Goal: Transaction & Acquisition: Obtain resource

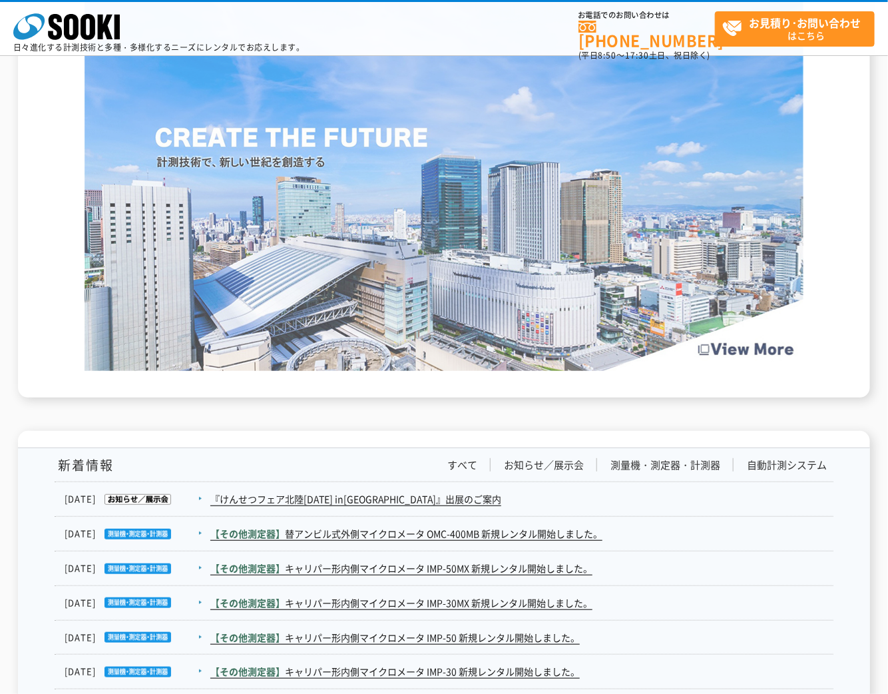
scroll to position [2293, 0]
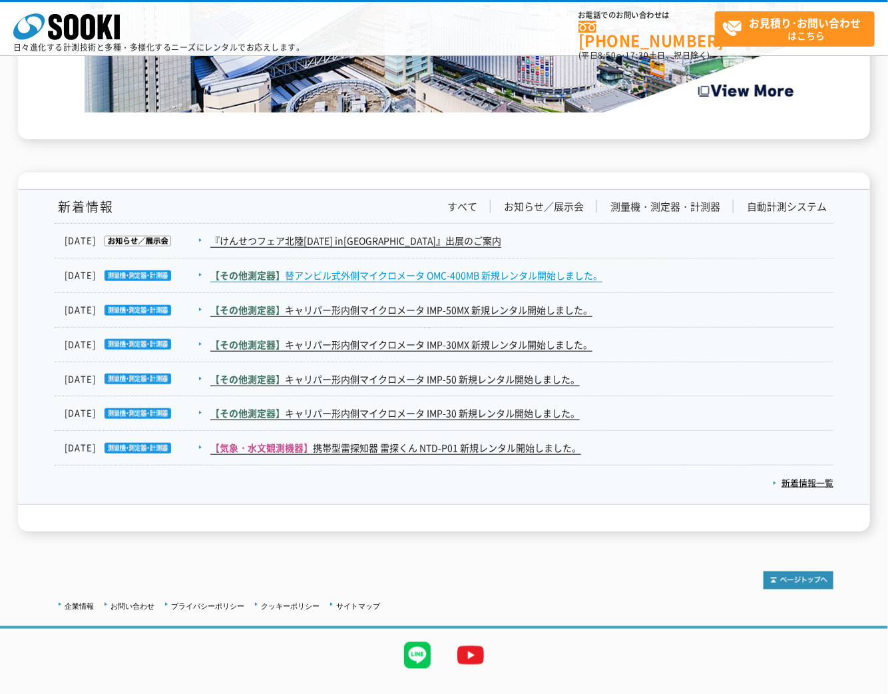
click at [481, 276] on link "【その他測定器】 替アンビル式外側マイクロメータ OMC-400MB 新規レンタル開始しました。" at bounding box center [406, 275] width 392 height 14
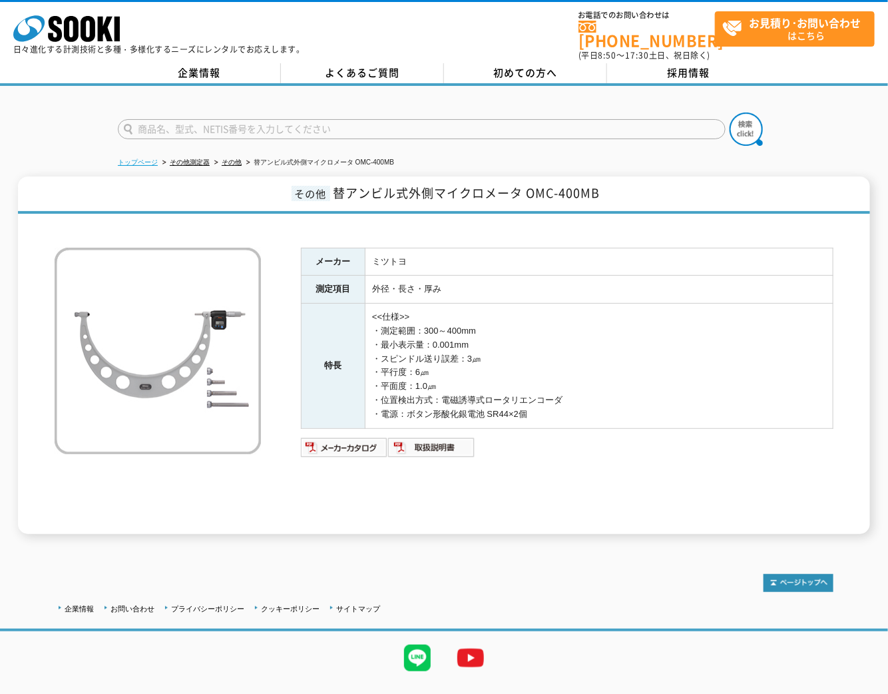
click at [142, 158] on link "トップページ" at bounding box center [138, 161] width 40 height 7
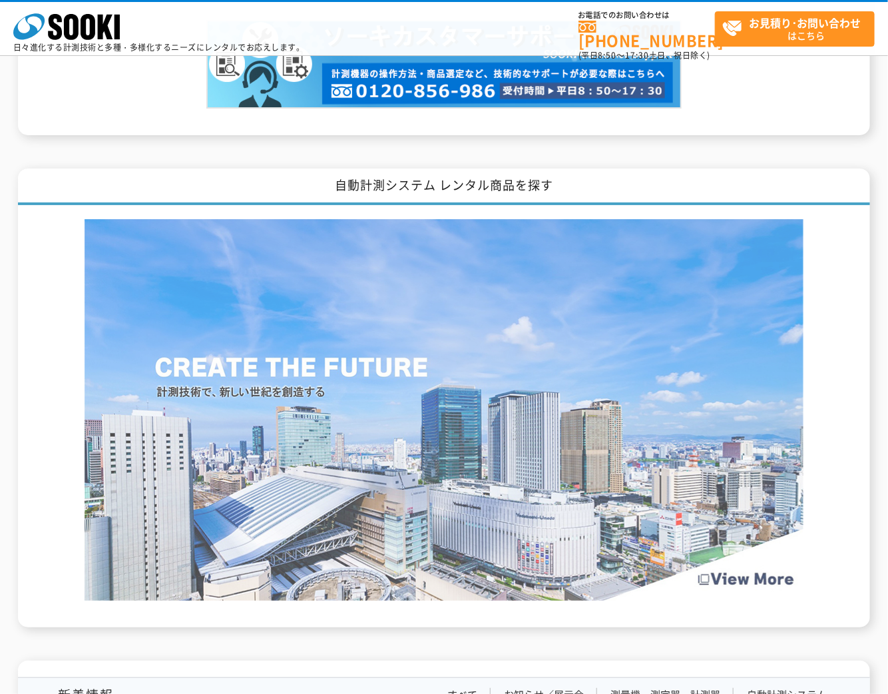
scroll to position [2219, 0]
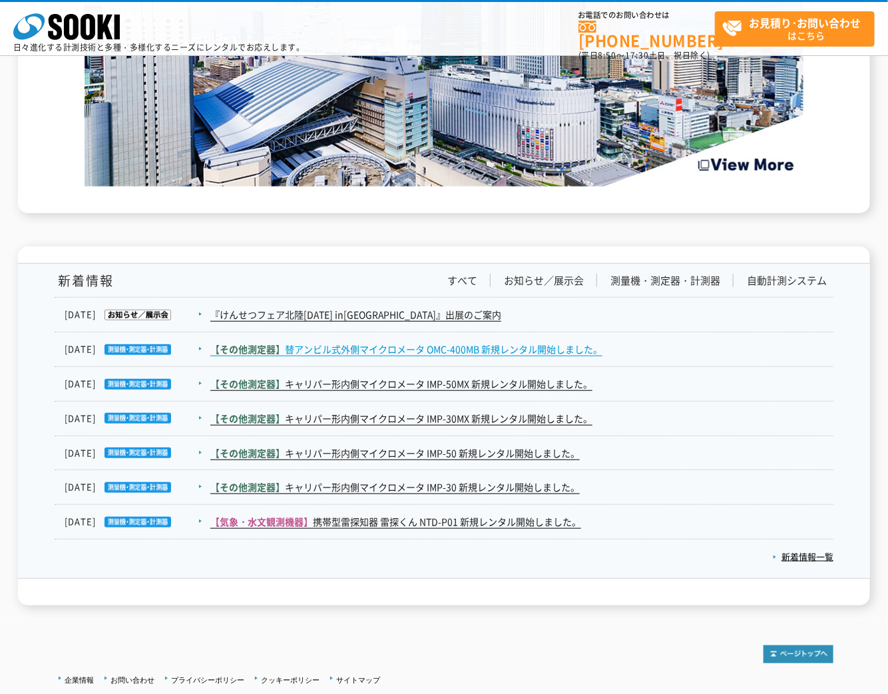
click at [499, 348] on link "【その他測定器】 替アンビル式外側マイクロメータ OMC-400MB 新規レンタル開始しました。" at bounding box center [406, 349] width 392 height 14
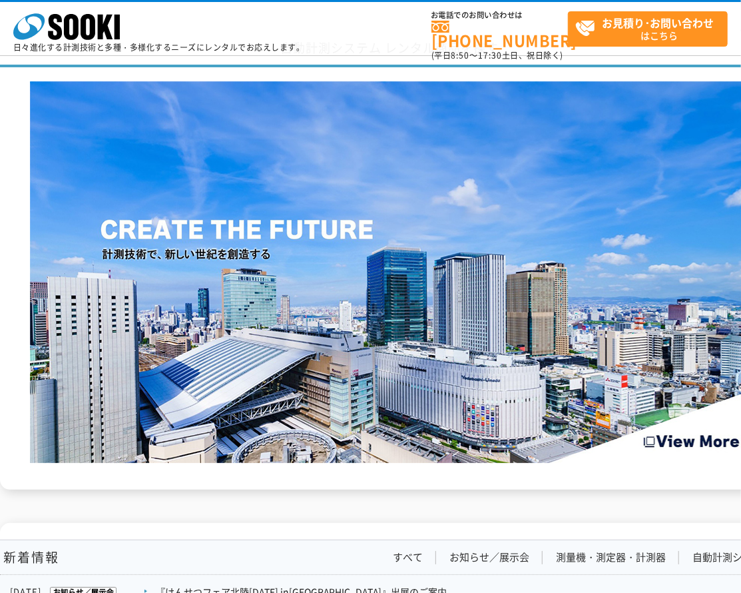
scroll to position [2145, 0]
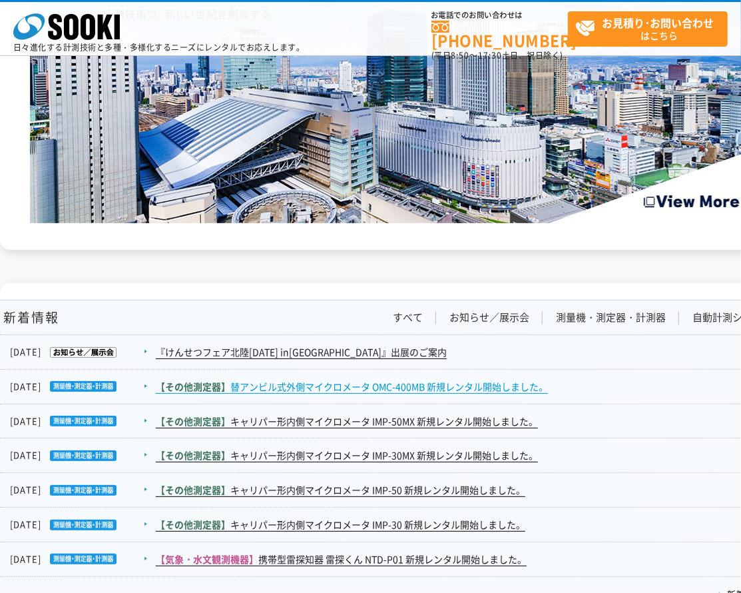
click at [362, 381] on link "【その他測定器】 替アンビル式外側マイクロメータ OMC-400MB 新規レンタル開始しました。" at bounding box center [352, 386] width 392 height 14
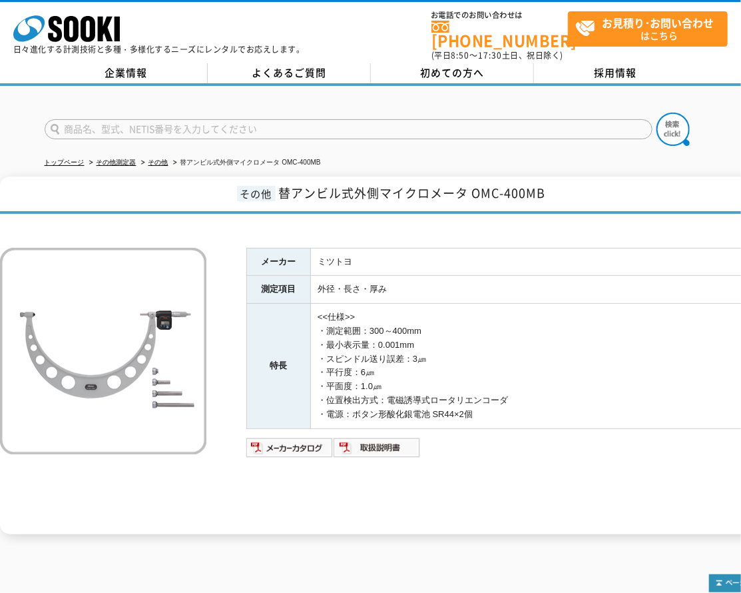
click at [15, 185] on h1 "その他 替アンビル式外側マイクロメータ OMC-400MB" at bounding box center [389, 194] width 779 height 37
click at [77, 158] on link "トップページ" at bounding box center [65, 161] width 40 height 7
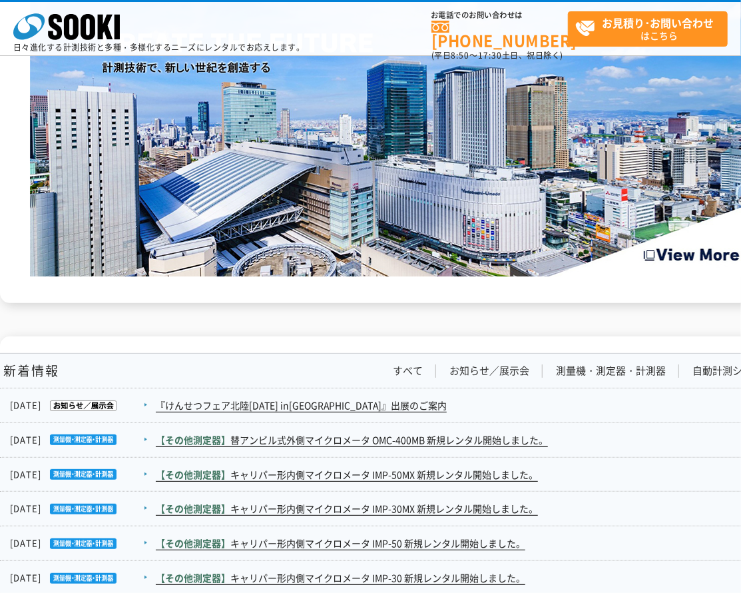
scroll to position [2219, 0]
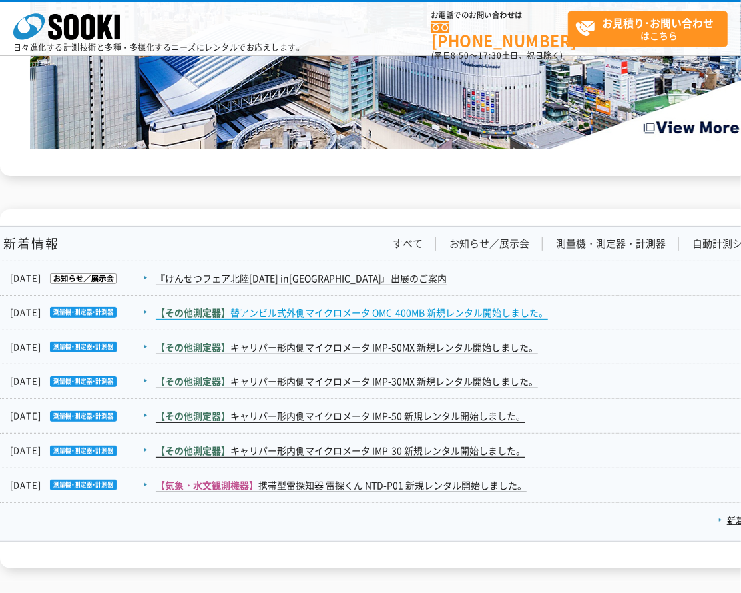
click at [421, 308] on link "【その他測定器】 替アンビル式外側マイクロメータ OMC-400MB 新規レンタル開始しました。" at bounding box center [352, 313] width 392 height 14
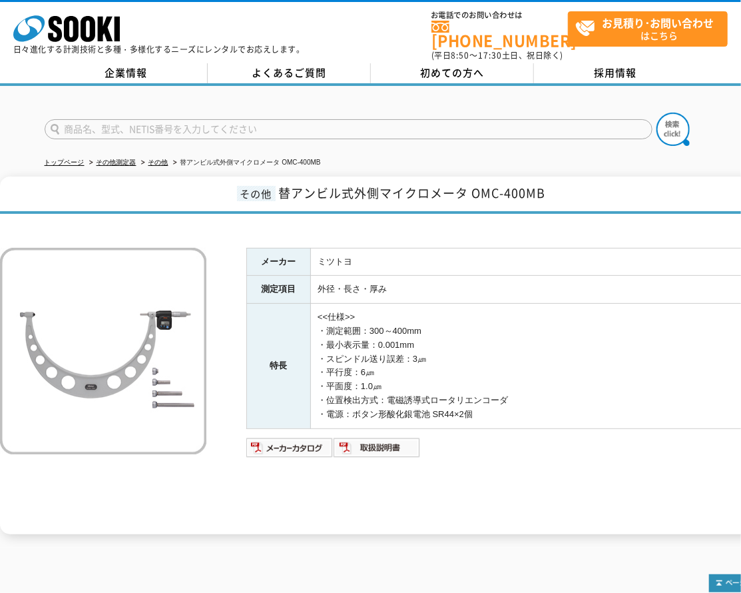
click at [249, 23] on div "株式会社 ソーキ spMenu 日々進化する計測技術と多種・多様化するニーズにレンタルでお応えします。" at bounding box center [159, 31] width 292 height 45
click at [75, 158] on link "トップページ" at bounding box center [65, 161] width 40 height 7
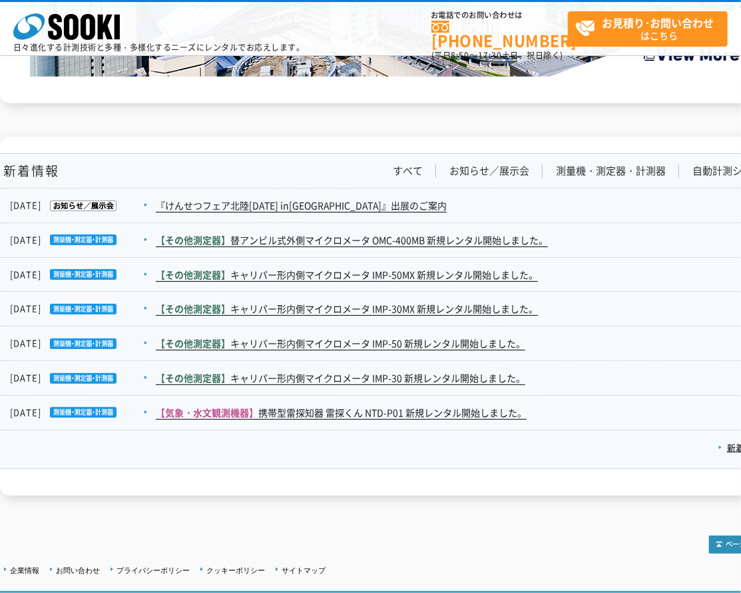
scroll to position [2293, 0]
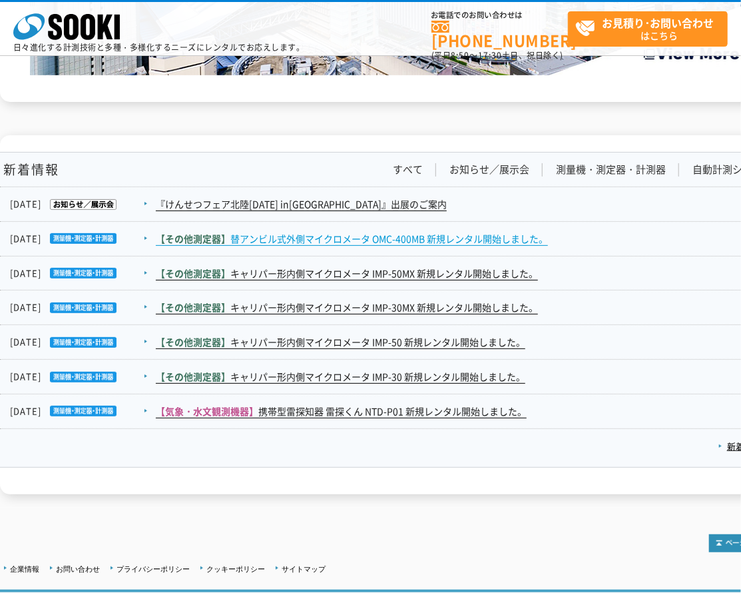
click at [369, 233] on link "【その他測定器】 替アンビル式外側マイクロメータ OMC-400MB 新規レンタル開始しました。" at bounding box center [352, 239] width 392 height 14
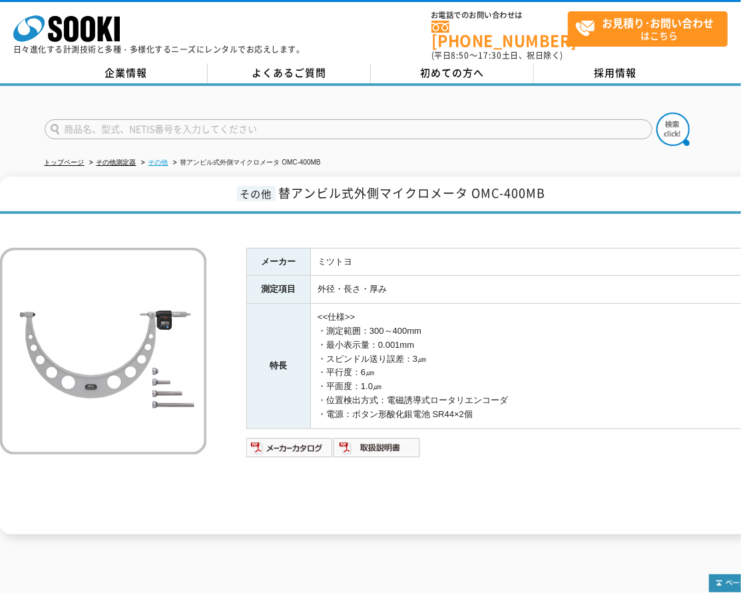
click at [168, 158] on link "その他" at bounding box center [158, 161] width 20 height 7
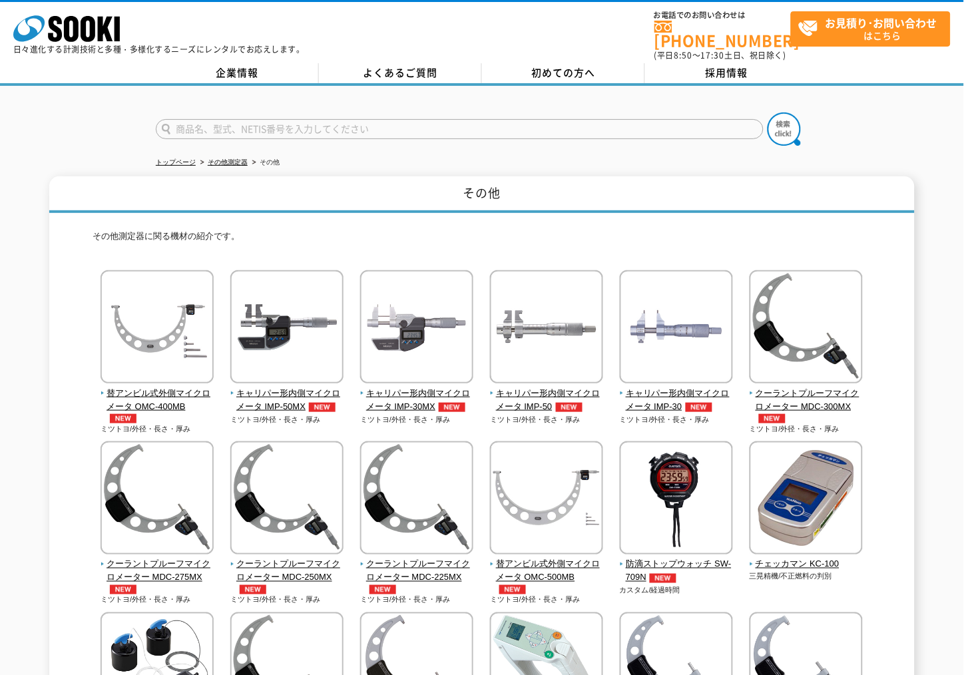
click at [178, 158] on link "トップページ" at bounding box center [176, 161] width 40 height 7
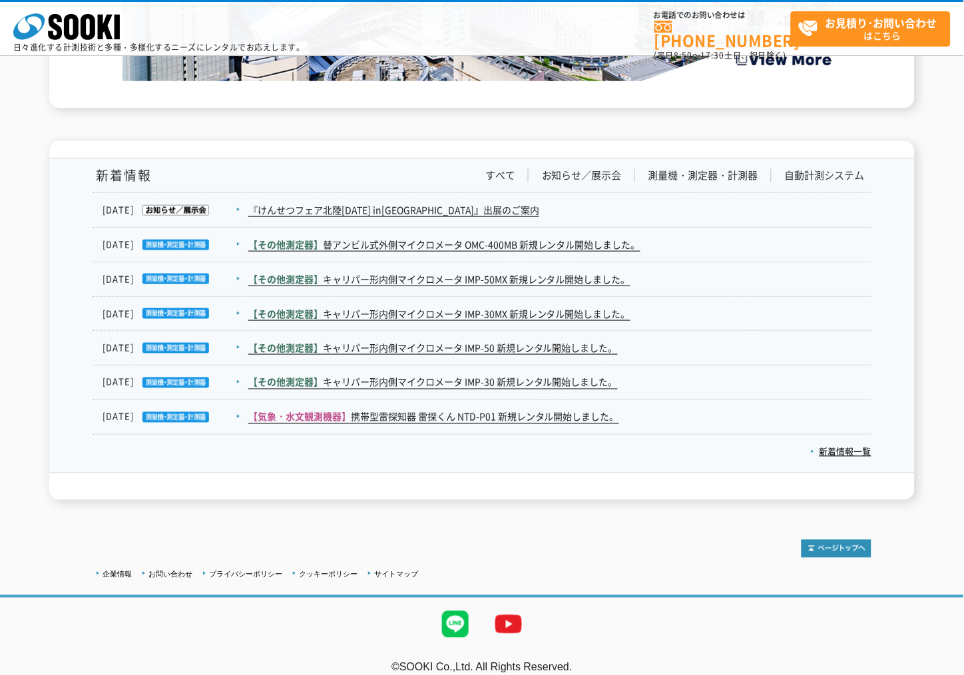
scroll to position [2341, 0]
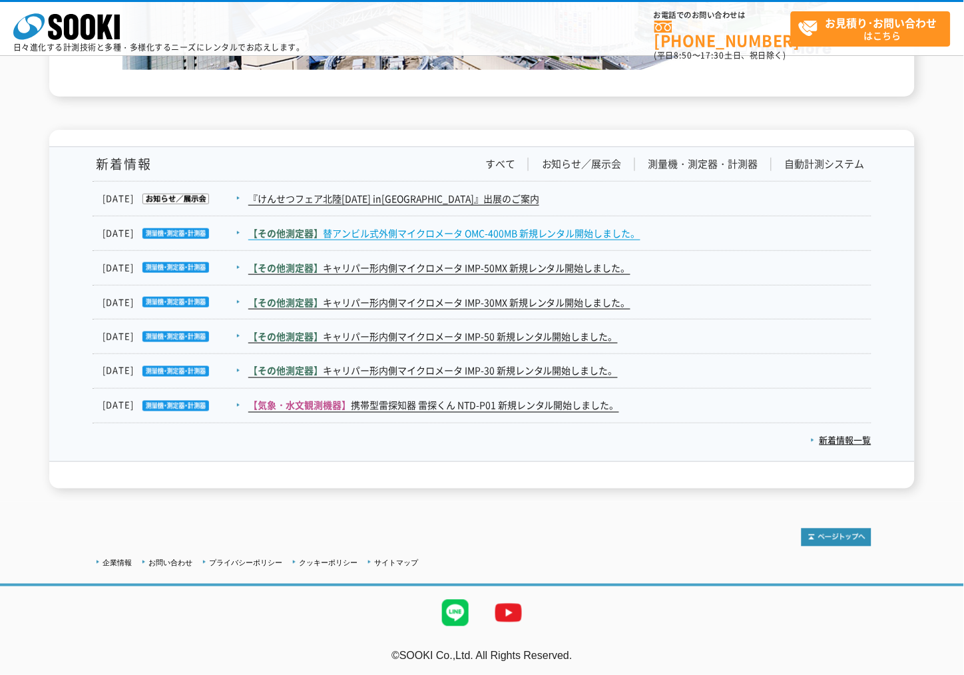
click at [486, 226] on link "【その他測定器】 替アンビル式外側マイクロメータ OMC-400MB 新規レンタル開始しました。" at bounding box center [444, 233] width 392 height 14
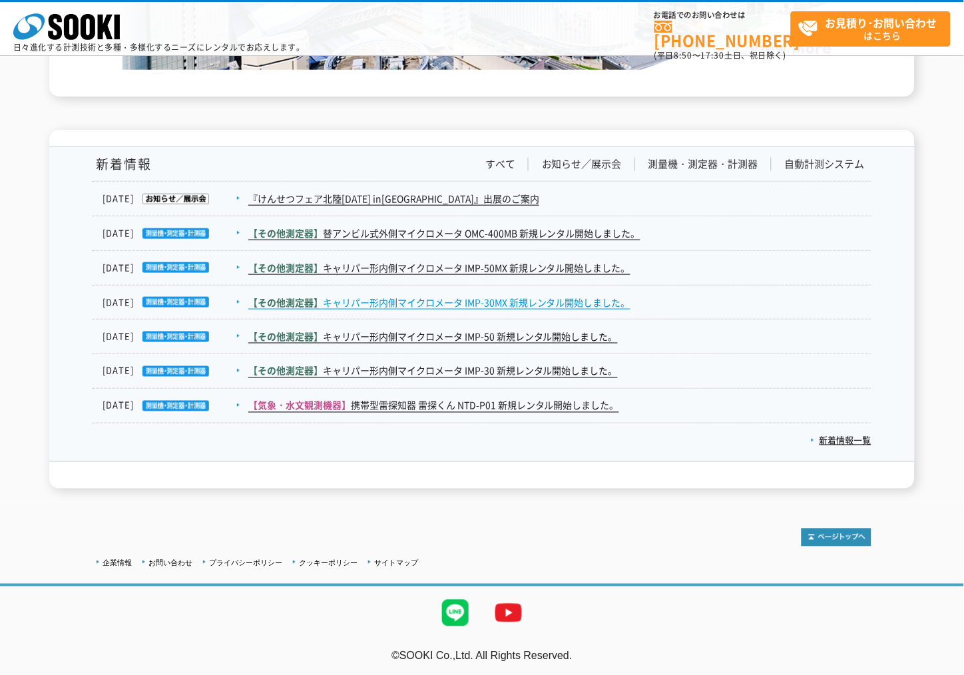
click at [544, 298] on link "【その他測定器】 キャリパー形内側マイクロメータ IMP-30MX 新規レンタル開始しました。" at bounding box center [439, 303] width 382 height 14
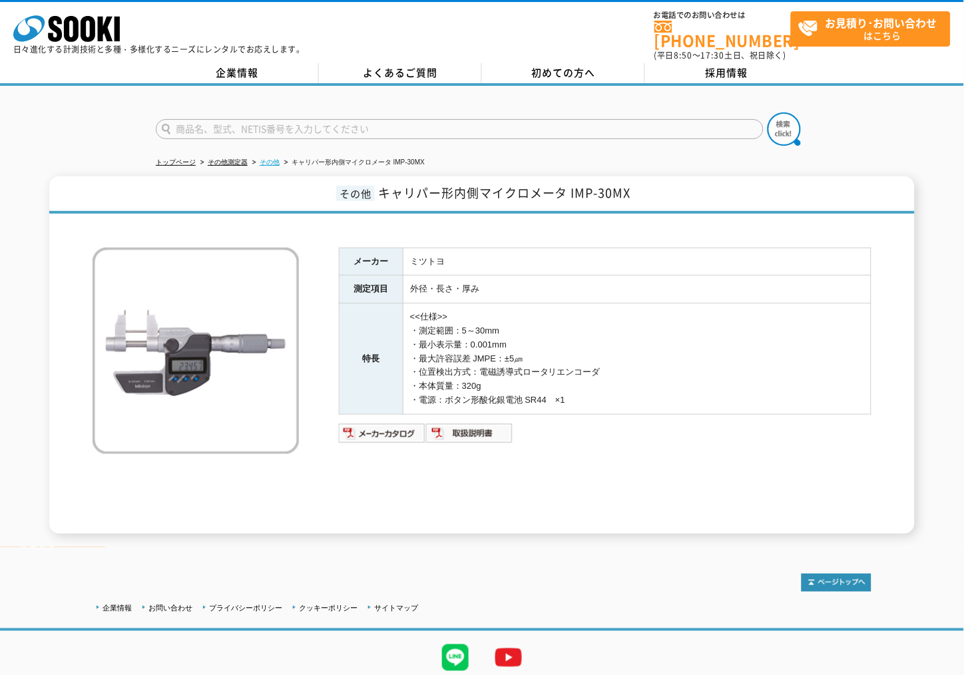
click at [280, 158] on link "その他" at bounding box center [270, 161] width 20 height 7
